Goal: Check status

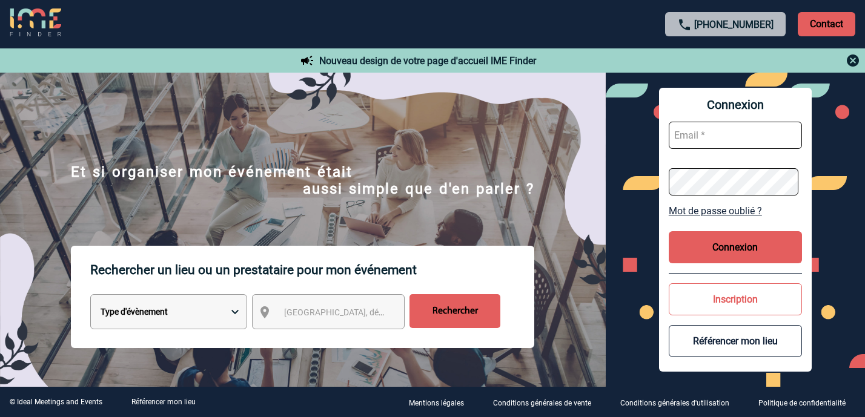
type input "afbonhomme@ime-groupe.com"
click at [718, 239] on button "Connexion" at bounding box center [735, 247] width 133 height 32
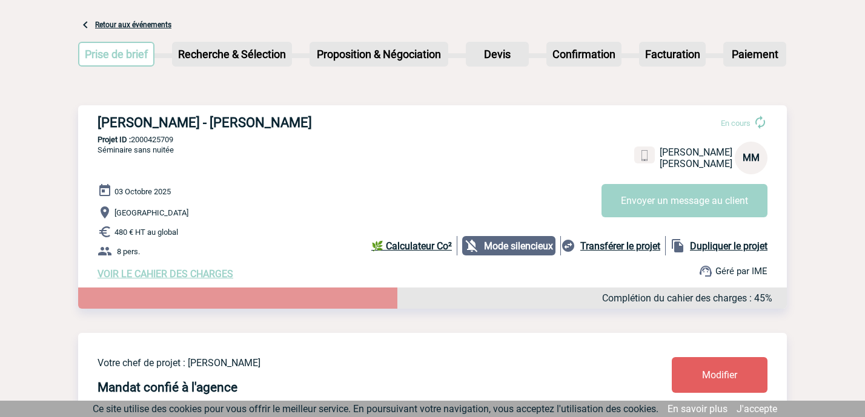
scroll to position [55, 0]
click at [177, 280] on span "VOIR LE CAHIER DES CHARGES" at bounding box center [166, 275] width 136 height 12
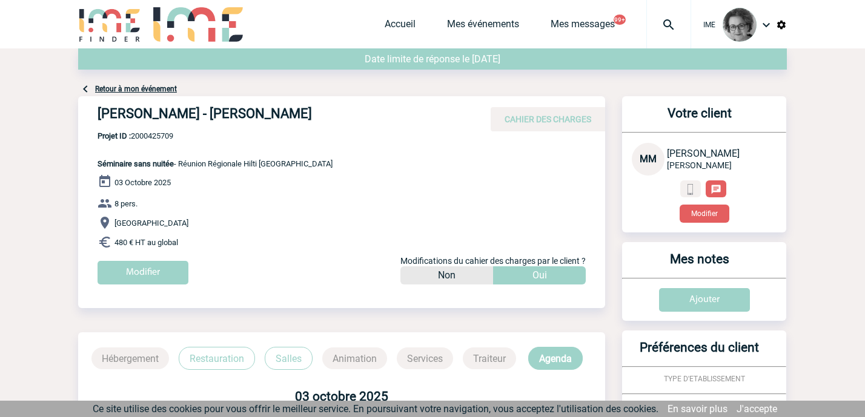
scroll to position [279, 0]
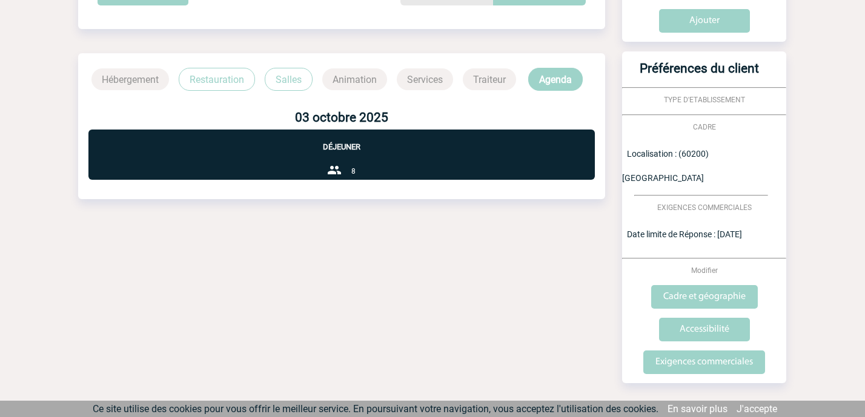
click at [668, 156] on span "Localisation : (60200) Compiègne" at bounding box center [665, 166] width 87 height 34
